Goal: Check status: Check status

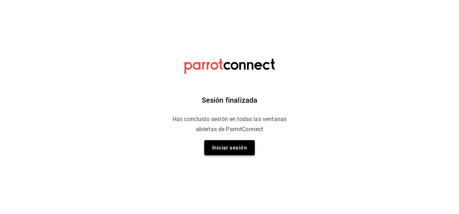
click at [219, 151] on button "Iniciar sesión" at bounding box center [229, 147] width 51 height 15
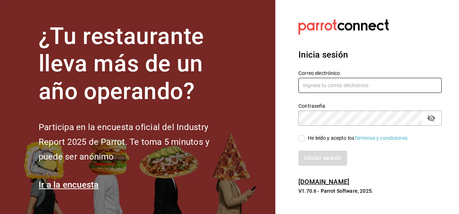
click at [339, 85] on input "text" at bounding box center [370, 85] width 143 height 15
type input "[EMAIL_ADDRESS][DOMAIN_NAME]"
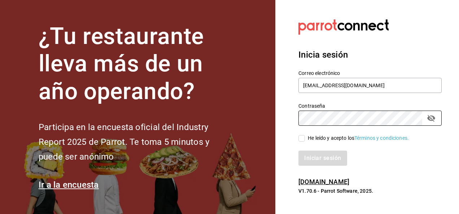
click at [299, 138] on input "He leído y acepto los Términos y condiciones." at bounding box center [302, 138] width 6 height 6
checkbox input "true"
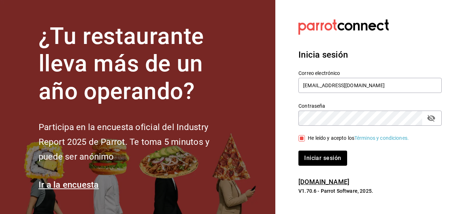
click at [314, 168] on div "Inicia sesión Correo electrónico [EMAIL_ADDRESS][DOMAIN_NAME] Contraseña Contra…" at bounding box center [370, 107] width 143 height 135
click at [315, 154] on button "Iniciar sesión" at bounding box center [323, 158] width 49 height 15
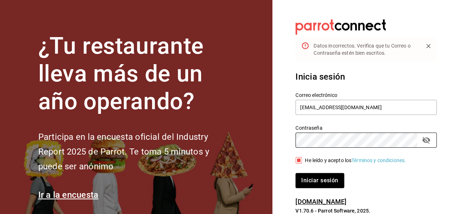
click at [295, 173] on button "Iniciar sesión" at bounding box center [319, 180] width 48 height 15
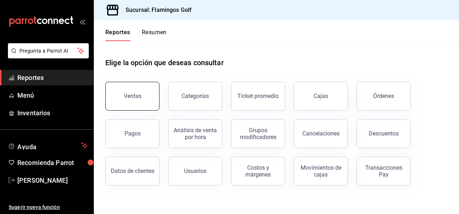
click at [144, 93] on button "Ventas" at bounding box center [132, 96] width 54 height 29
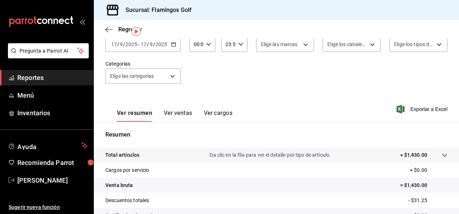
scroll to position [11, 0]
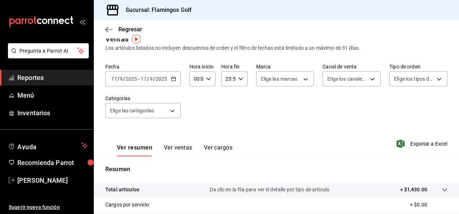
click at [174, 83] on div "2025-09-17 17 / 9 / 2025 - 2025-09-17 17 / 9 / 2025" at bounding box center [142, 78] width 75 height 15
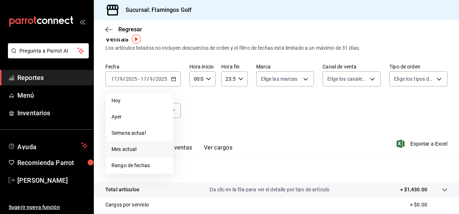
click at [153, 148] on span "Mes actual" at bounding box center [140, 150] width 56 height 8
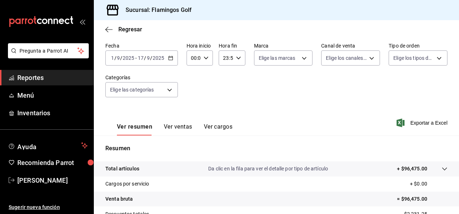
scroll to position [28, 0]
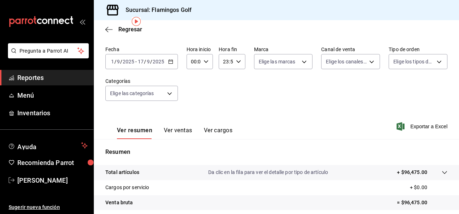
click at [169, 57] on div "2025-09-01 1 / 9 / 2025 - 2025-09-17 17 / 9 / 2025" at bounding box center [141, 61] width 73 height 15
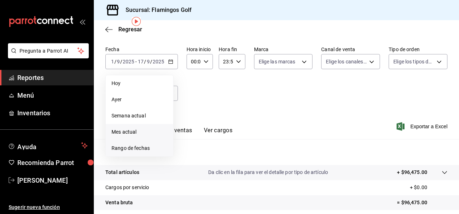
click at [120, 145] on span "Rango de fechas" at bounding box center [140, 149] width 56 height 8
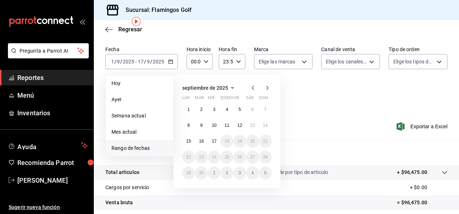
click at [196, 91] on button "septiembre de 2025" at bounding box center [209, 88] width 55 height 9
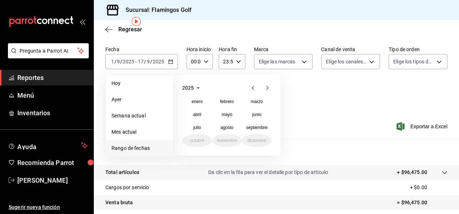
click at [253, 87] on icon "button" at bounding box center [253, 88] width 9 height 9
click at [259, 125] on button "septiembre" at bounding box center [257, 127] width 30 height 13
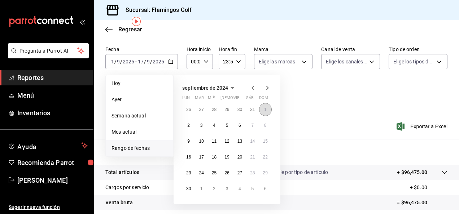
click at [270, 110] on button "1" at bounding box center [265, 109] width 13 height 13
click at [186, 188] on button "30" at bounding box center [188, 189] width 13 height 13
